Goal: Browse casually

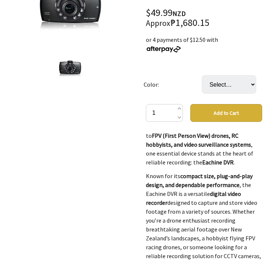
scroll to position [987, 0]
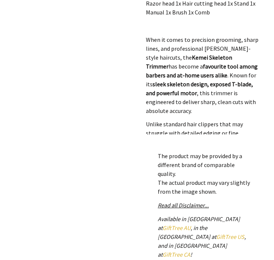
scroll to position [453, 0]
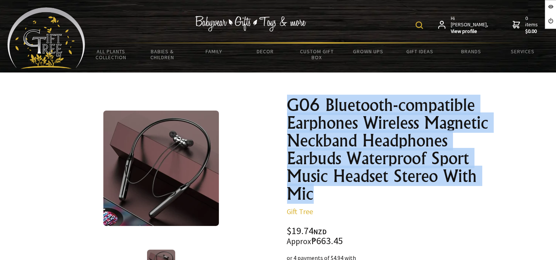
drag, startPoint x: 286, startPoint y: 98, endPoint x: 359, endPoint y: 197, distance: 123.3
copy h1 "G06 Bluetooth-compatible Earphones Wireless Magnetic Neckband Headphones Earbud…"
